Goal: Information Seeking & Learning: Check status

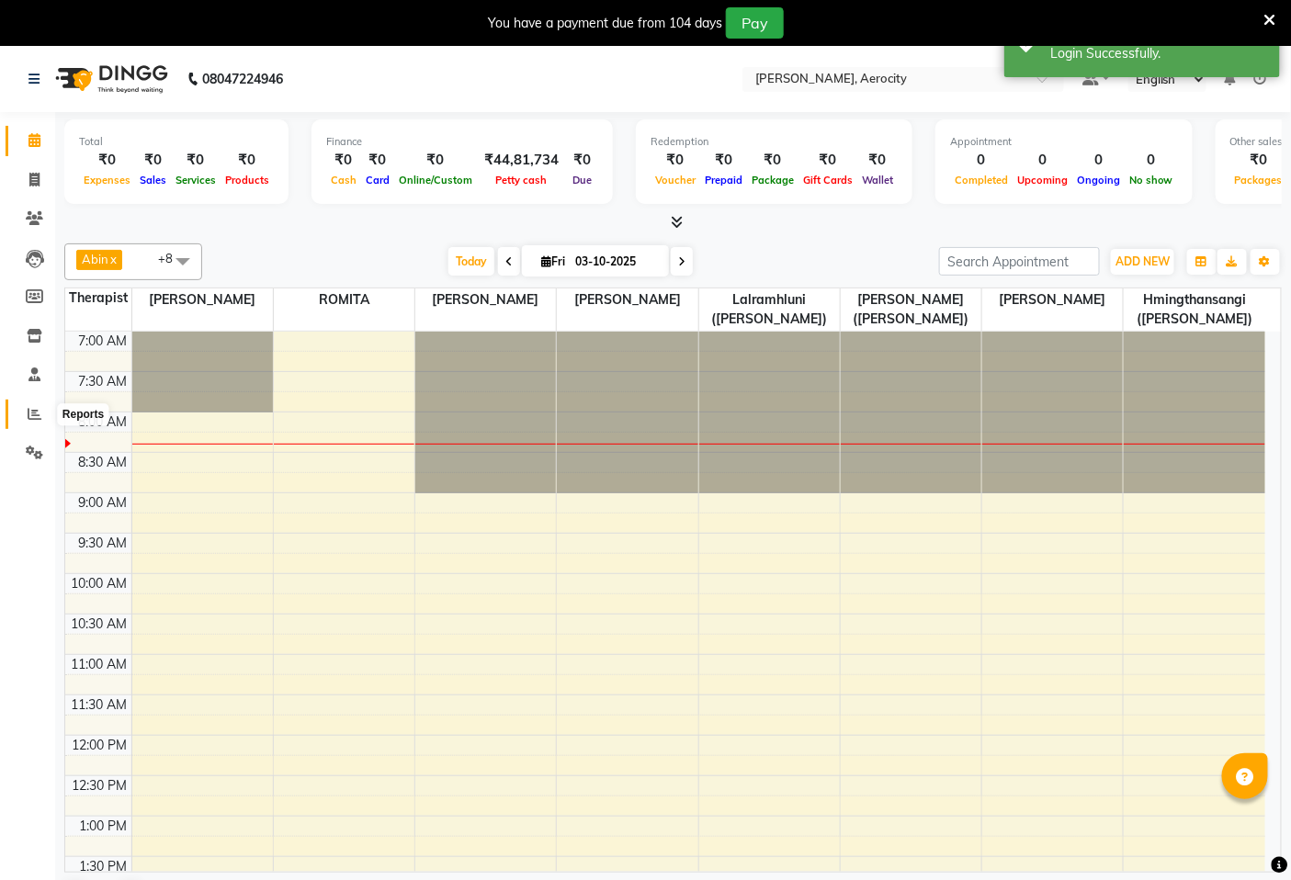
click at [38, 413] on icon at bounding box center [35, 414] width 14 height 14
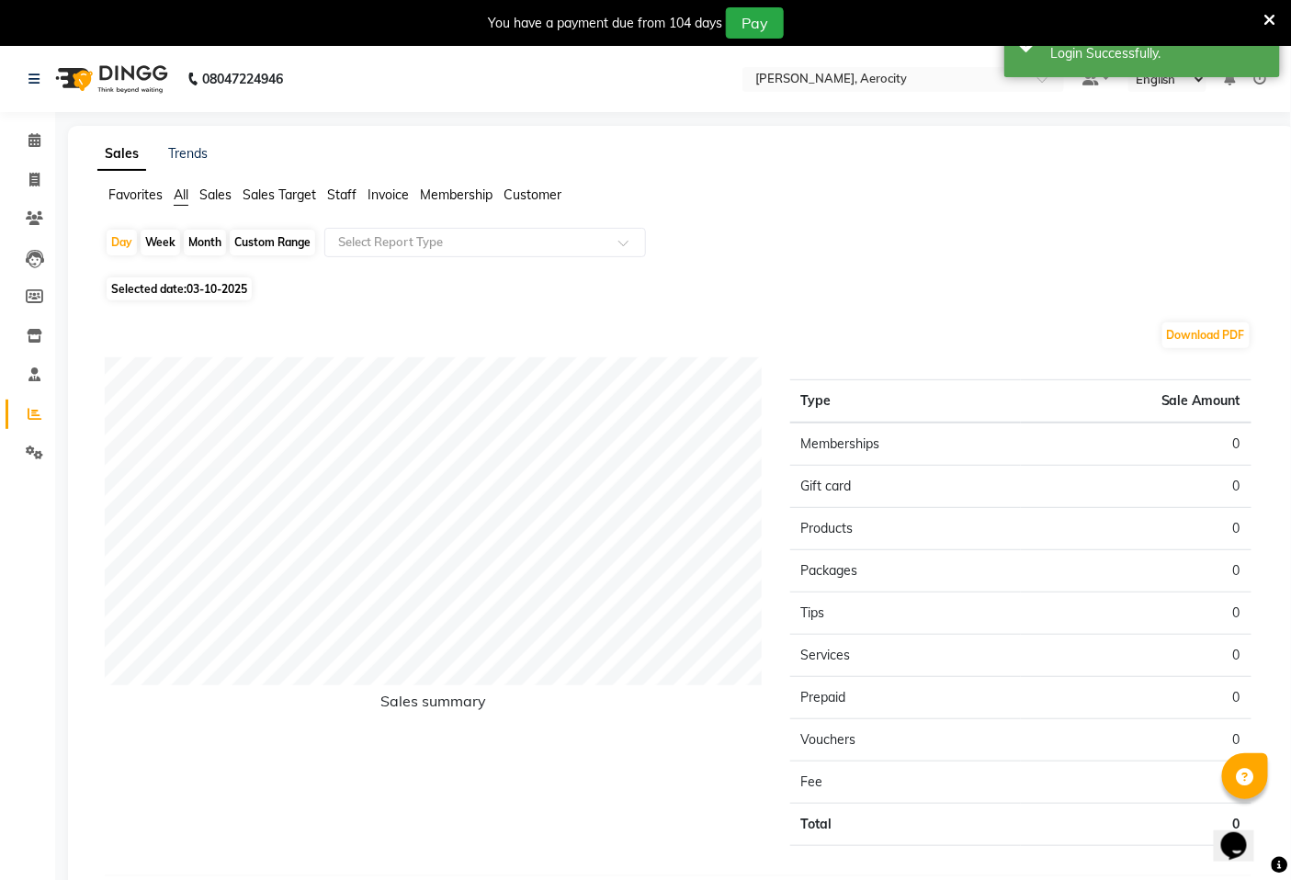
click at [277, 189] on span "Sales Target" at bounding box center [279, 194] width 73 height 17
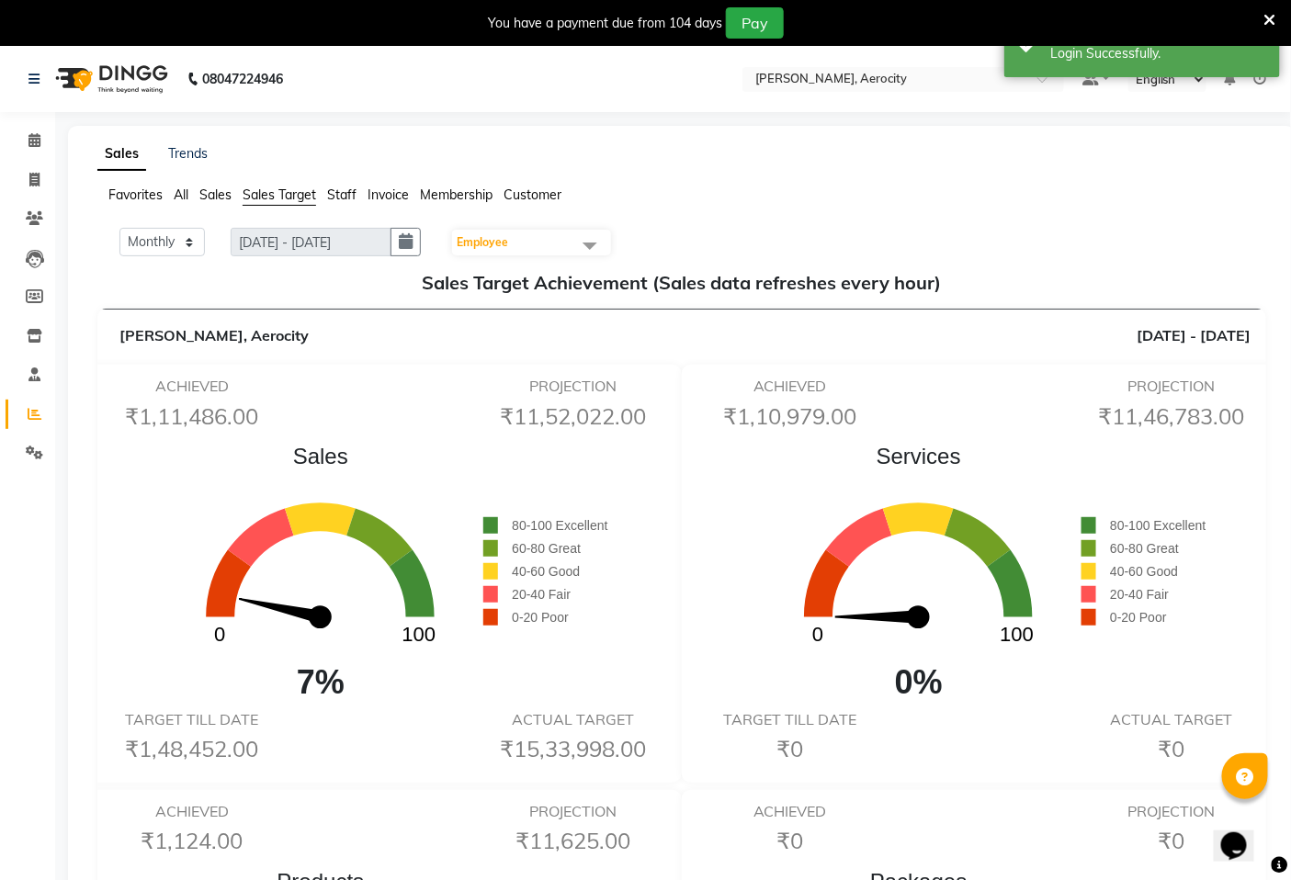
click at [1261, 78] on icon at bounding box center [1260, 79] width 13 height 13
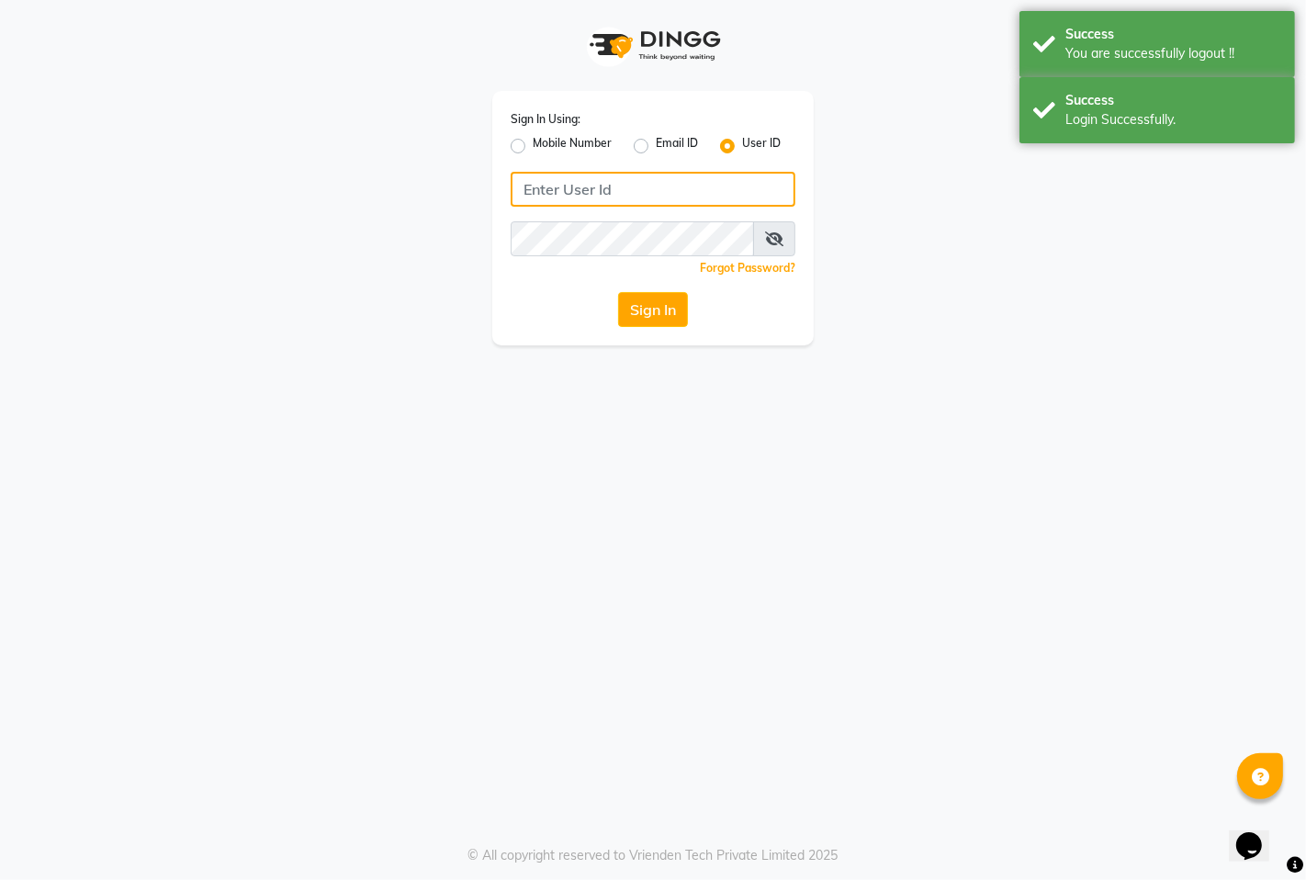
type input "9366908950"
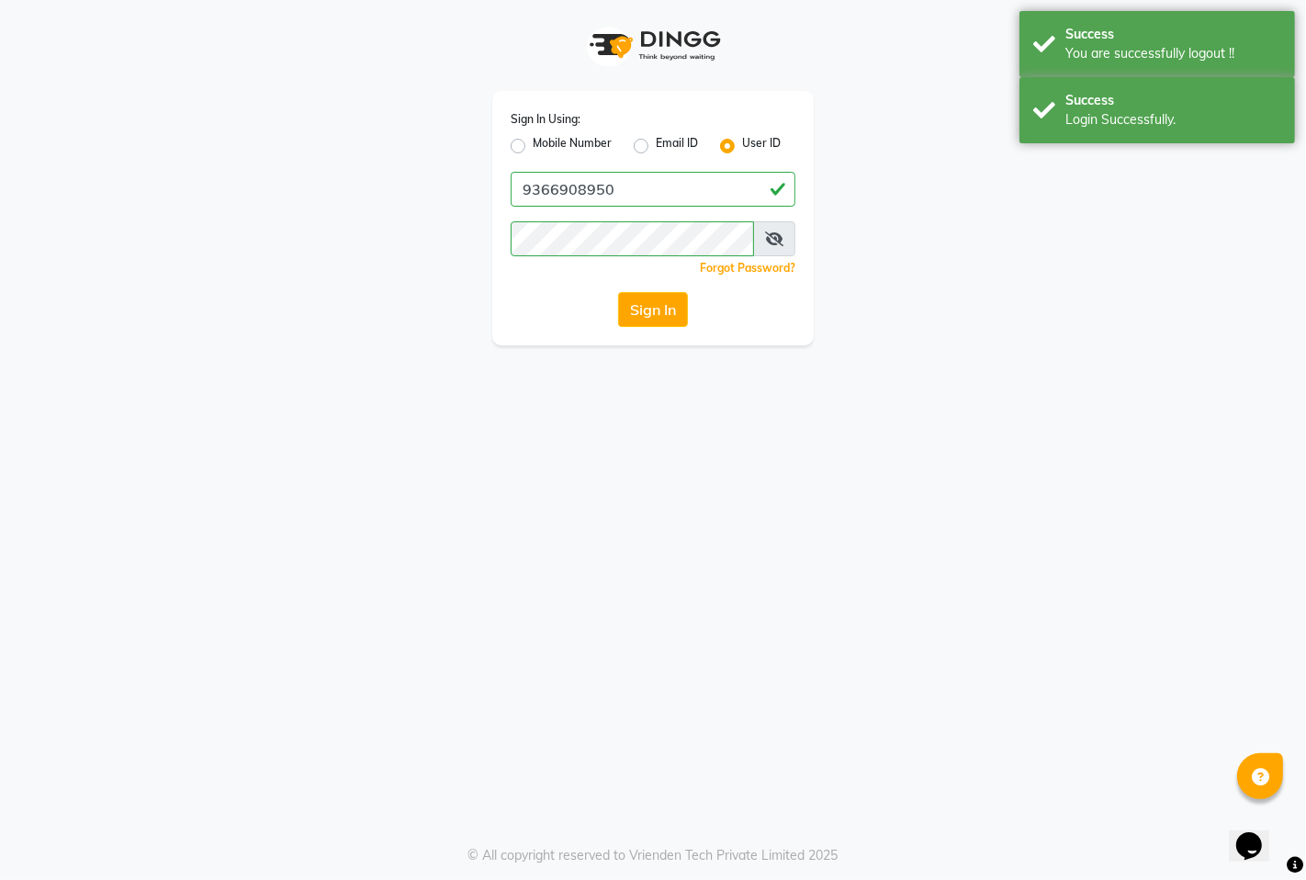
click at [563, 143] on label "Mobile Number" at bounding box center [572, 146] width 79 height 22
click at [545, 143] on input "Mobile Number" at bounding box center [539, 141] width 12 height 12
radio input "true"
radio input "false"
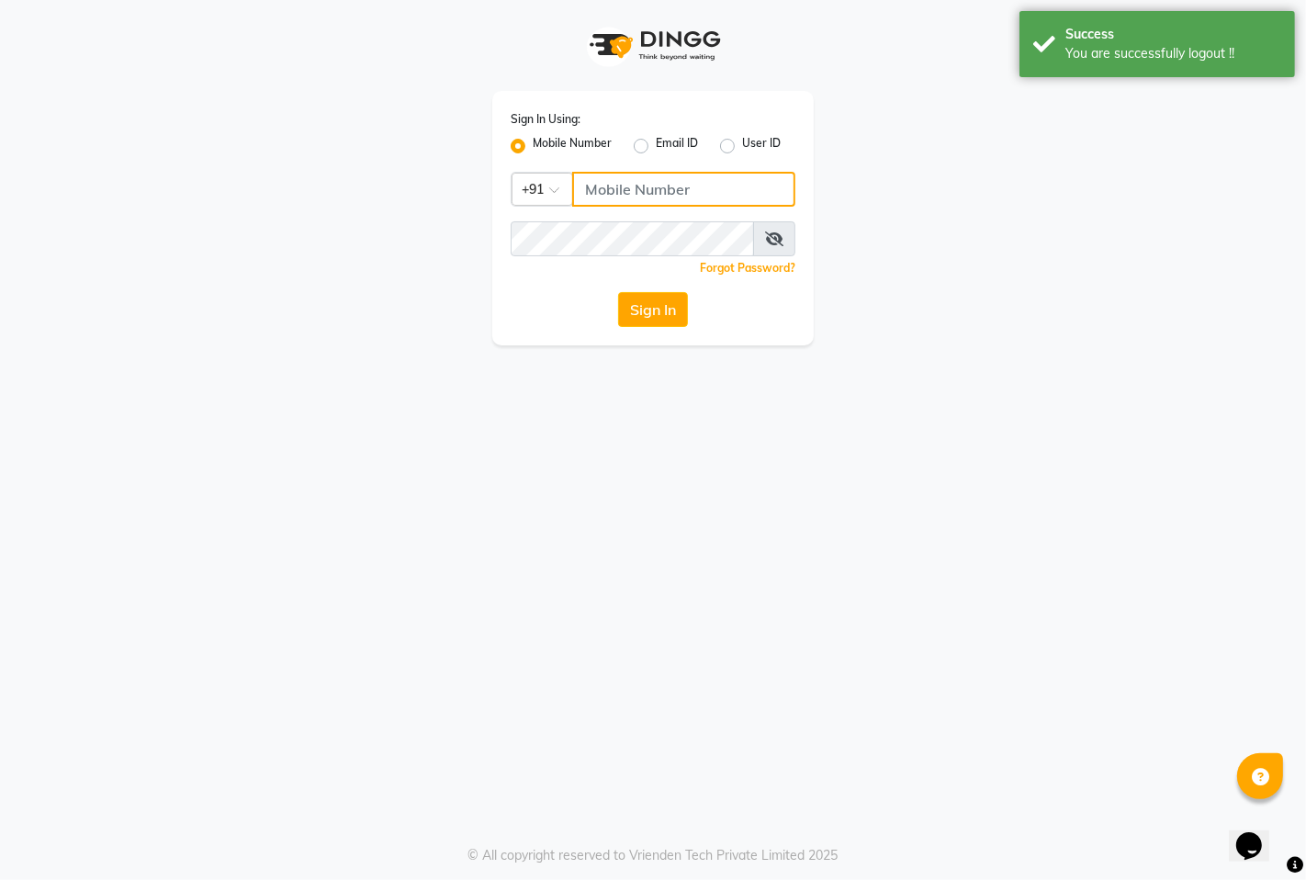
click at [630, 182] on input "Username" at bounding box center [683, 189] width 223 height 35
type input "7389901811"
click at [660, 313] on button "Sign In" at bounding box center [653, 309] width 70 height 35
